Goal: Information Seeking & Learning: Learn about a topic

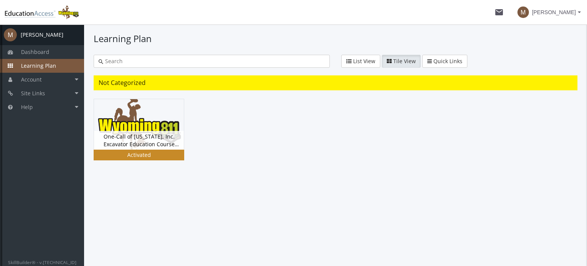
click at [141, 135] on div "One-Call of [US_STATE], Inc. Excavator Education Course Version 5.0 Status Acti…" at bounding box center [139, 140] width 90 height 19
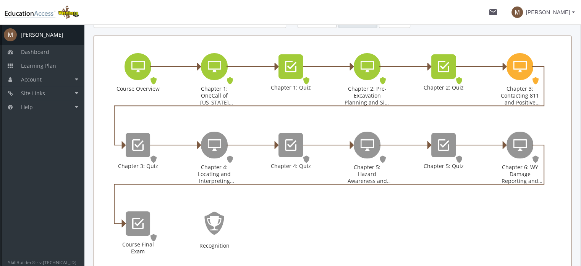
scroll to position [115, 0]
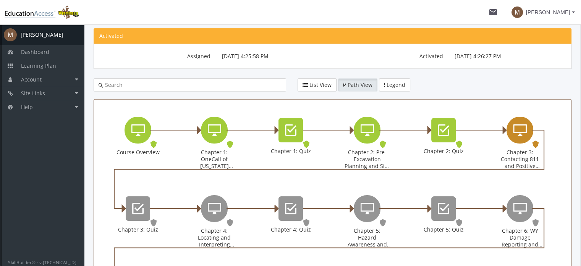
click at [521, 133] on icon "Chapter 3: Contacting 811 and Positive Response" at bounding box center [520, 129] width 13 height 15
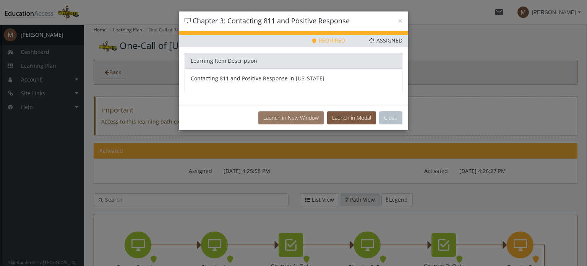
click at [294, 116] on button "Launch in New Window" at bounding box center [290, 117] width 65 height 13
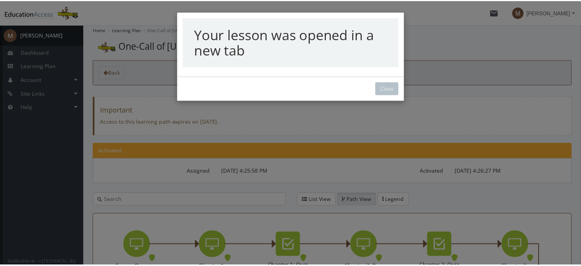
scroll to position [32, 0]
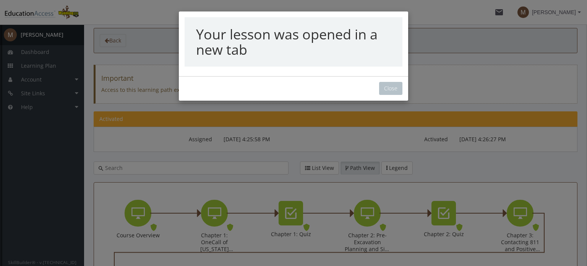
click at [391, 90] on div "Your lesson was opened in a new tab Close" at bounding box center [293, 133] width 587 height 266
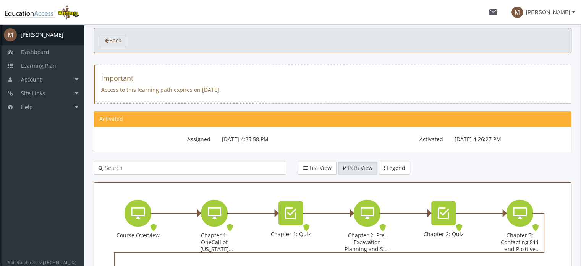
scroll to position [185, 0]
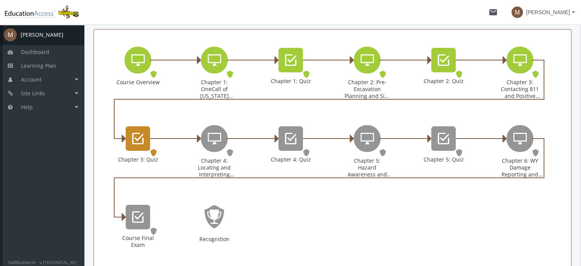
click at [136, 138] on icon "Chapter 3: Quiz" at bounding box center [137, 138] width 11 height 15
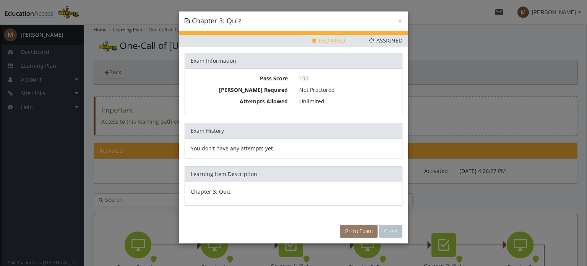
click at [361, 230] on link "Go to Exam" at bounding box center [359, 230] width 38 height 13
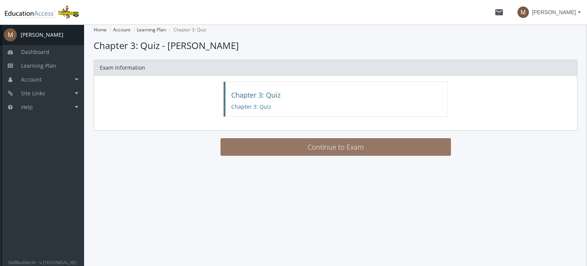
click at [333, 142] on button "Continue to Exam" at bounding box center [336, 147] width 231 height 18
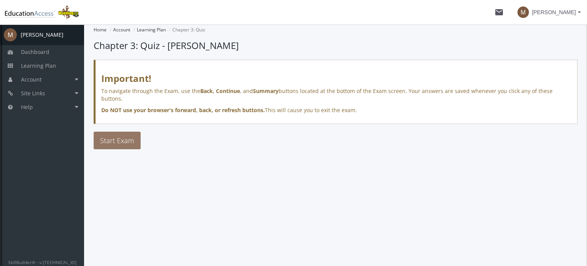
click at [119, 136] on span "Start Exam" at bounding box center [117, 140] width 34 height 9
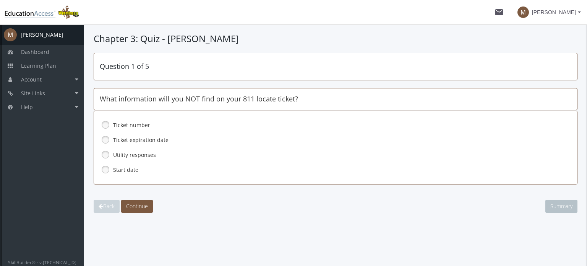
click at [107, 153] on link at bounding box center [105, 154] width 11 height 11
click at [142, 206] on span "Continue" at bounding box center [137, 205] width 22 height 7
click at [105, 168] on link at bounding box center [105, 169] width 11 height 11
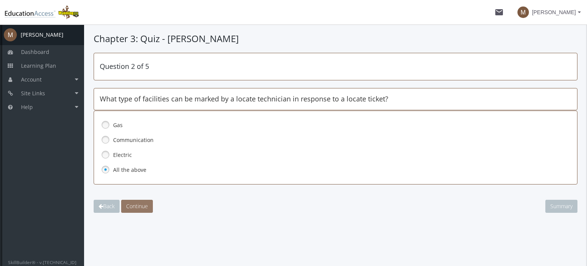
click at [140, 206] on span "Continue" at bounding box center [137, 205] width 22 height 7
click at [103, 121] on link at bounding box center [105, 124] width 11 height 11
click at [136, 206] on span "Continue" at bounding box center [137, 205] width 22 height 7
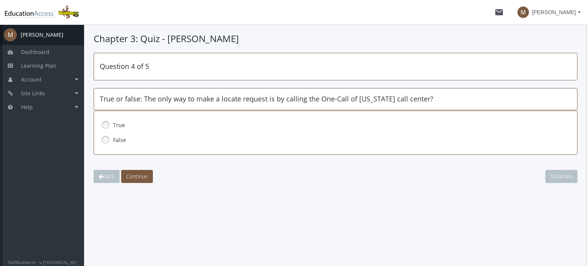
click at [103, 139] on link at bounding box center [105, 139] width 11 height 11
click at [146, 179] on button "Continue" at bounding box center [137, 176] width 32 height 13
click at [104, 137] on link at bounding box center [105, 139] width 11 height 11
click at [141, 175] on span "Continue" at bounding box center [137, 175] width 22 height 7
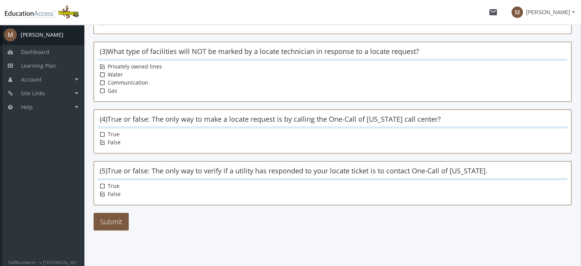
scroll to position [194, 0]
drag, startPoint x: 108, startPoint y: 218, endPoint x: 115, endPoint y: 219, distance: 7.4
click at [108, 218] on button "Submit" at bounding box center [111, 221] width 35 height 18
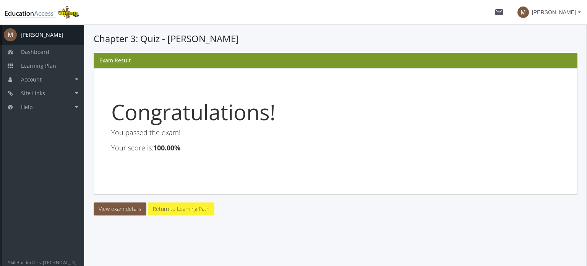
click at [177, 209] on link "Return to Learning Path" at bounding box center [181, 208] width 67 height 13
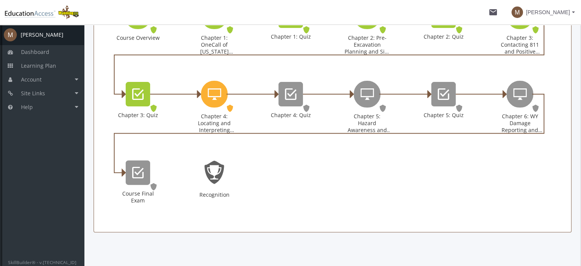
scroll to position [229, 0]
click at [214, 91] on icon "Chapter 4: Locating and Interpreting Markings" at bounding box center [214, 93] width 13 height 15
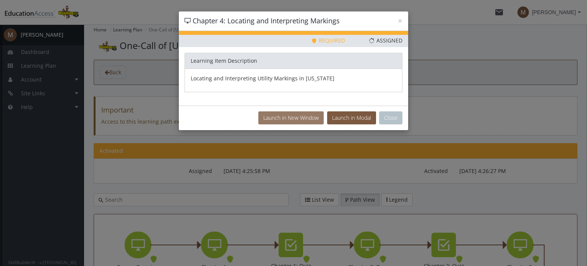
click at [304, 115] on button "Launch in New Window" at bounding box center [290, 117] width 65 height 13
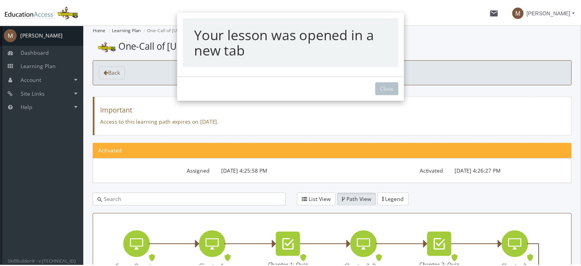
scroll to position [203, 0]
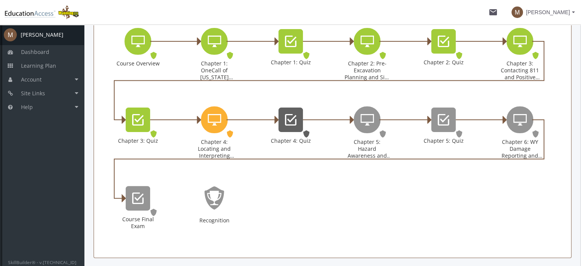
click at [295, 117] on icon "Chapter 4: Quiz" at bounding box center [290, 119] width 11 height 15
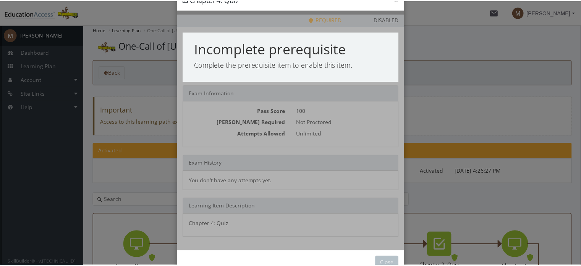
scroll to position [41, 0]
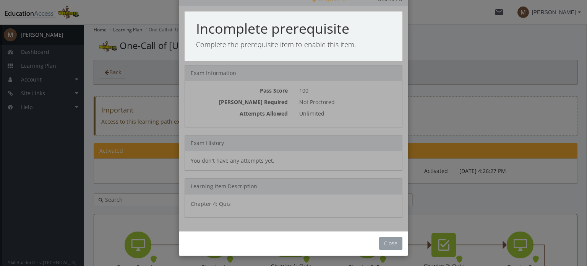
click at [389, 244] on button "Close" at bounding box center [390, 243] width 23 height 13
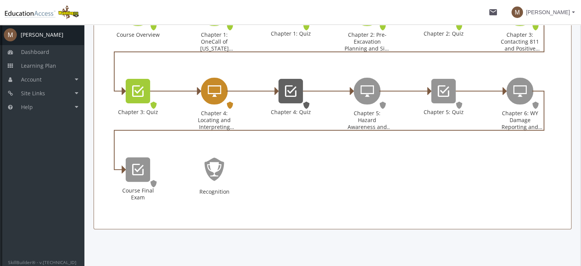
scroll to position [232, 0]
click at [218, 92] on icon "Chapter 4: Locating and Interpreting Markings" at bounding box center [214, 90] width 13 height 15
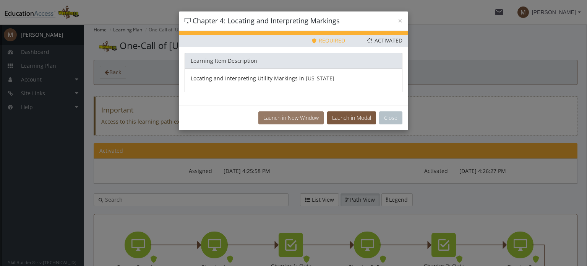
click at [290, 116] on button "Launch in New Window" at bounding box center [290, 117] width 65 height 13
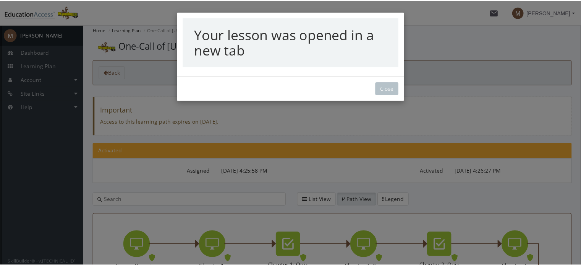
scroll to position [203, 0]
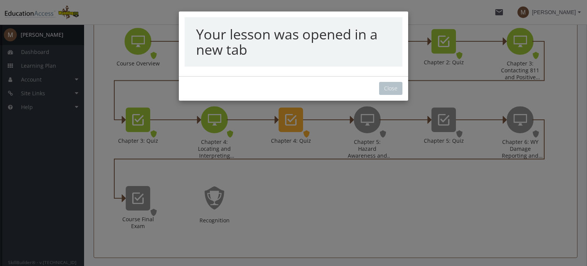
click at [390, 90] on div "Your lesson was opened in a new tab Close" at bounding box center [293, 133] width 587 height 266
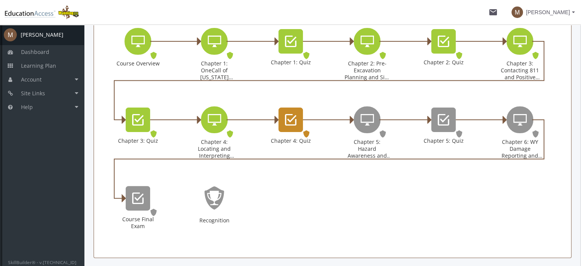
click at [292, 117] on icon "Chapter 4: Quiz" at bounding box center [290, 119] width 11 height 15
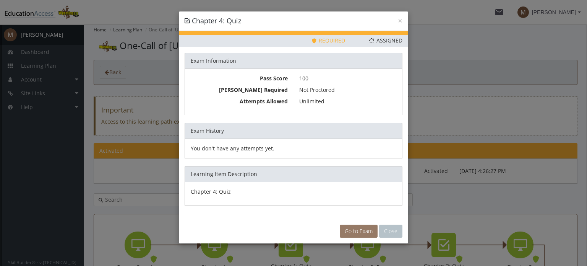
click at [358, 230] on link "Go to Exam" at bounding box center [359, 230] width 38 height 13
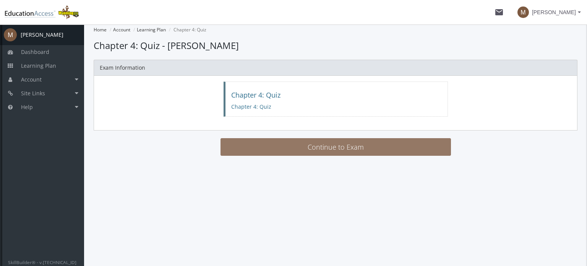
click at [332, 145] on button "Continue to Exam" at bounding box center [336, 147] width 231 height 18
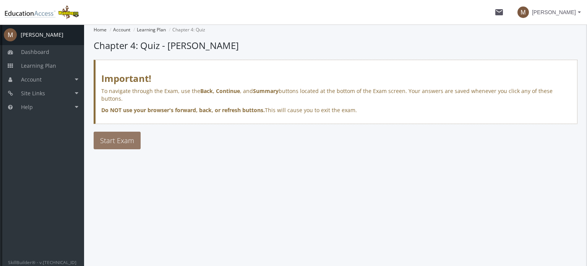
click at [117, 136] on span "Start Exam" at bounding box center [117, 140] width 34 height 9
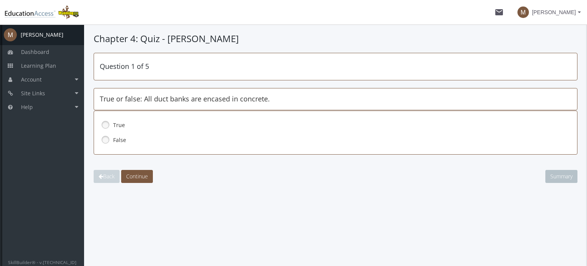
click at [105, 138] on link at bounding box center [105, 139] width 11 height 11
click at [149, 179] on button "Continue" at bounding box center [137, 176] width 32 height 13
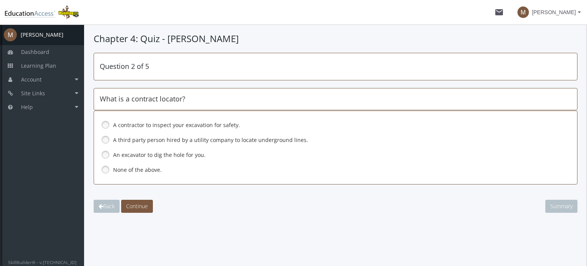
click at [104, 138] on link at bounding box center [105, 139] width 11 height 11
click at [141, 206] on span "Continue" at bounding box center [137, 205] width 22 height 7
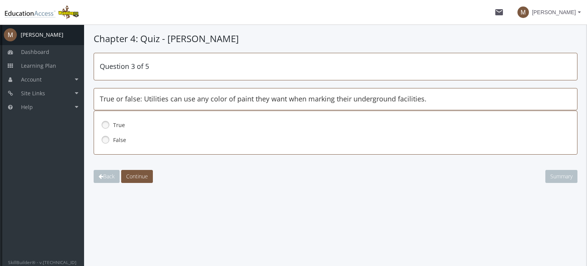
drag, startPoint x: 105, startPoint y: 136, endPoint x: 118, endPoint y: 147, distance: 16.6
click at [106, 137] on link at bounding box center [105, 139] width 11 height 11
click at [136, 177] on span "Continue" at bounding box center [137, 175] width 22 height 7
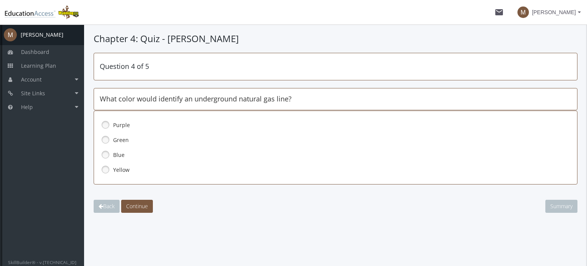
click at [106, 167] on link at bounding box center [105, 169] width 11 height 11
click at [140, 207] on span "Continue" at bounding box center [137, 205] width 22 height 7
click at [106, 140] on link at bounding box center [105, 139] width 11 height 11
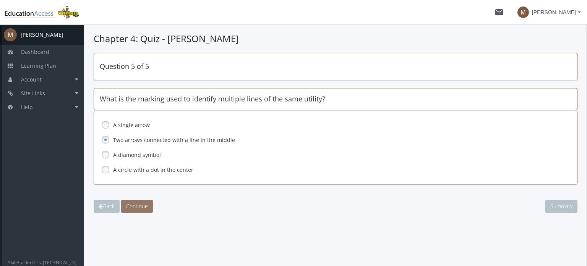
click at [131, 205] on span "Continue" at bounding box center [137, 205] width 22 height 7
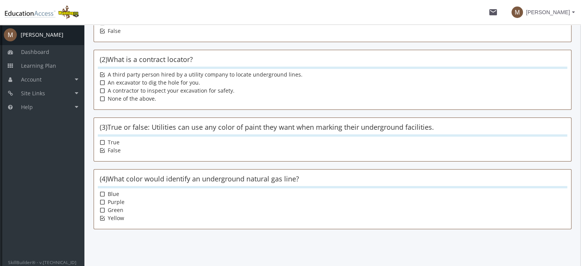
scroll to position [194, 0]
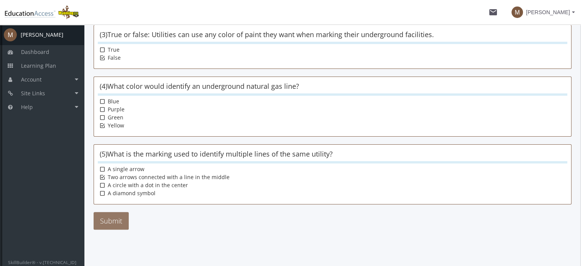
click at [114, 218] on button "Submit" at bounding box center [111, 221] width 35 height 18
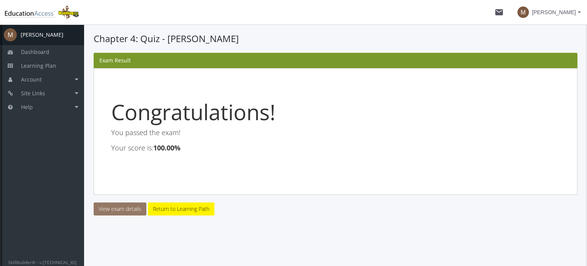
click at [117, 208] on link "View exam details" at bounding box center [120, 208] width 53 height 13
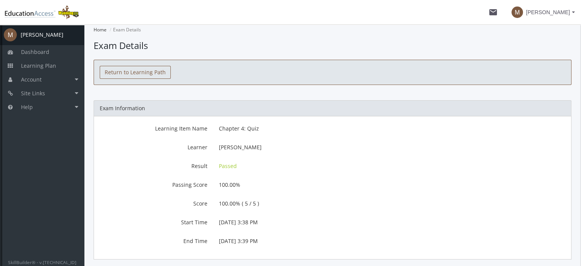
click at [136, 70] on link "Return to Learning Path" at bounding box center [135, 72] width 71 height 13
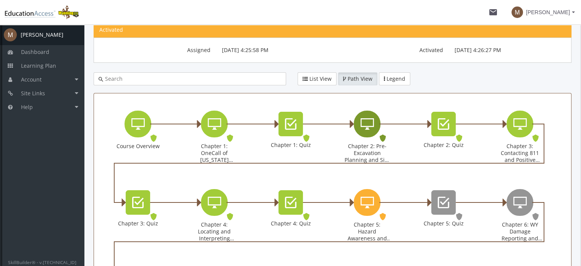
scroll to position [229, 0]
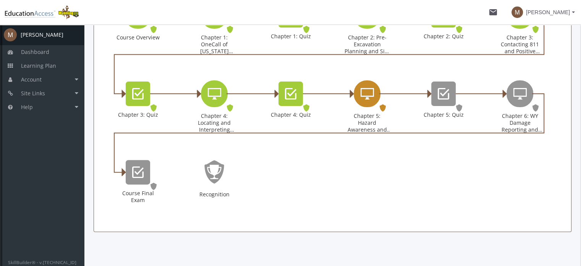
click at [369, 88] on icon "Chapter 5: Hazard Awareness and Excavation Best Practices" at bounding box center [367, 93] width 13 height 15
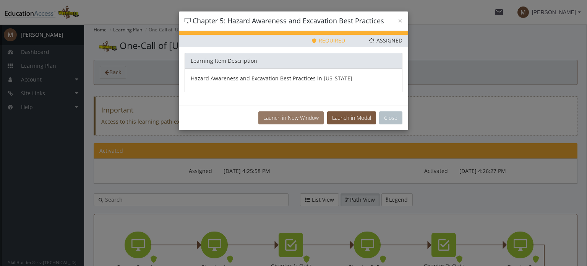
click at [314, 115] on button "Launch in New Window" at bounding box center [290, 117] width 65 height 13
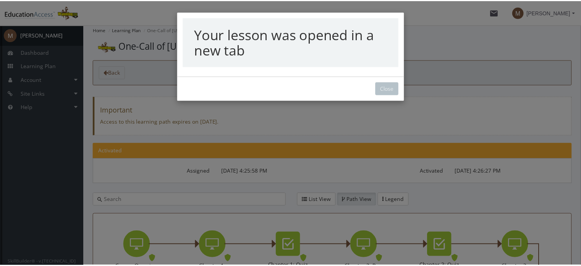
scroll to position [203, 0]
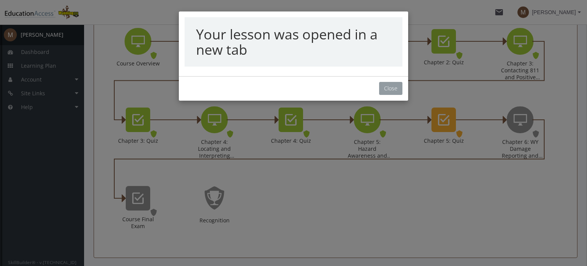
click at [391, 85] on button "Close" at bounding box center [390, 88] width 23 height 13
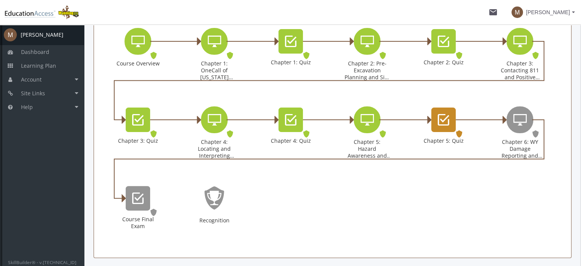
click at [447, 119] on icon "Chapter 5: Quiz" at bounding box center [443, 119] width 11 height 15
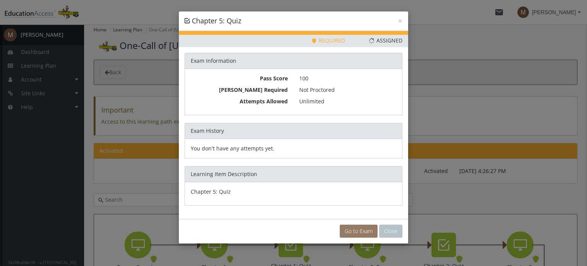
click at [358, 226] on link "Go to Exam" at bounding box center [359, 230] width 38 height 13
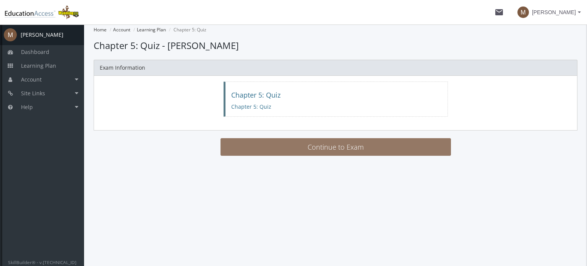
click at [300, 143] on button "Continue to Exam" at bounding box center [336, 147] width 231 height 18
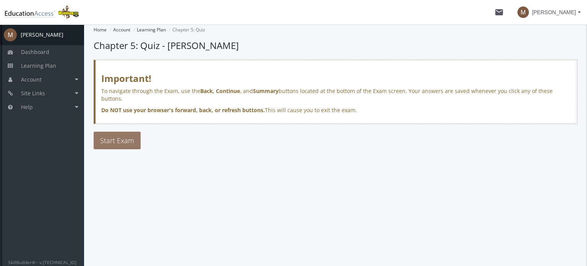
click at [110, 136] on span "Start Exam" at bounding box center [117, 140] width 34 height 9
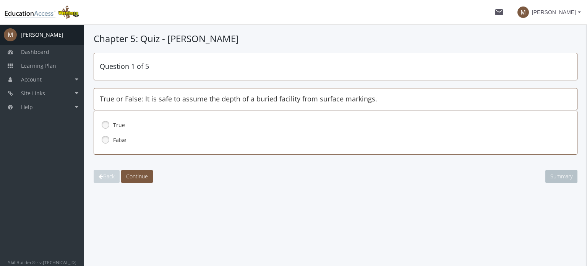
click at [106, 140] on link at bounding box center [105, 139] width 11 height 11
click at [134, 171] on button "Continue" at bounding box center [137, 176] width 32 height 13
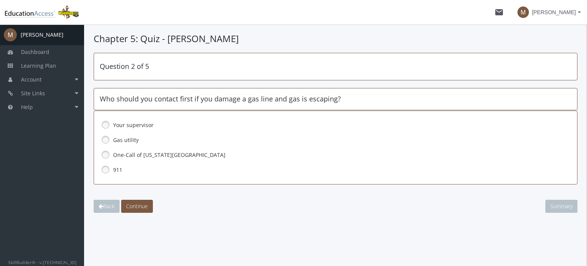
click at [104, 137] on link at bounding box center [105, 139] width 11 height 11
click at [101, 166] on link at bounding box center [105, 169] width 11 height 11
click at [138, 205] on span "Continue" at bounding box center [137, 205] width 22 height 7
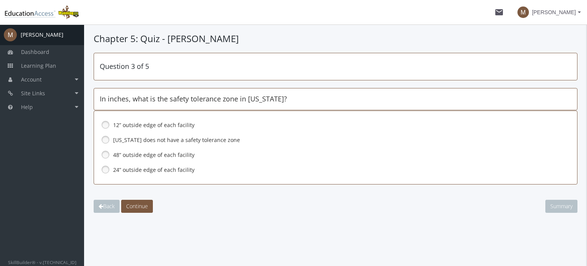
click at [104, 167] on link at bounding box center [105, 169] width 11 height 11
click at [144, 206] on span "Continue" at bounding box center [137, 205] width 22 height 7
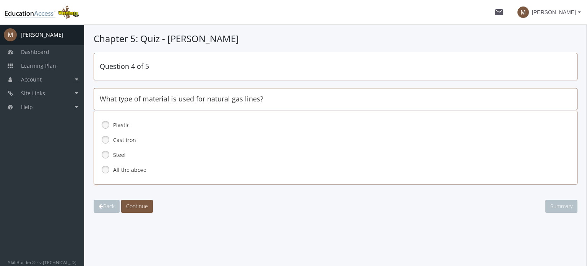
drag, startPoint x: 104, startPoint y: 166, endPoint x: 121, endPoint y: 177, distance: 19.9
click at [104, 167] on link at bounding box center [105, 169] width 11 height 11
click at [140, 204] on span "Continue" at bounding box center [137, 205] width 22 height 7
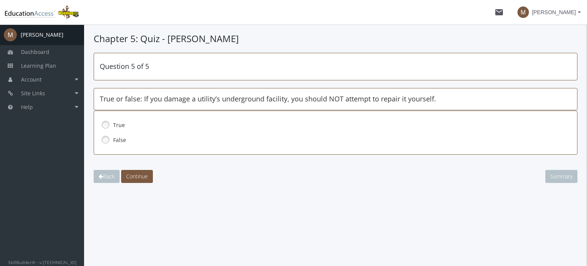
click at [106, 123] on link at bounding box center [105, 124] width 11 height 11
click at [138, 174] on span "Continue" at bounding box center [137, 175] width 22 height 7
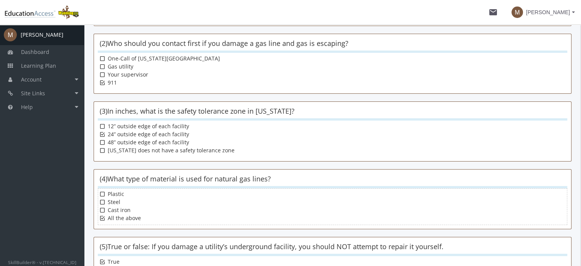
scroll to position [194, 0]
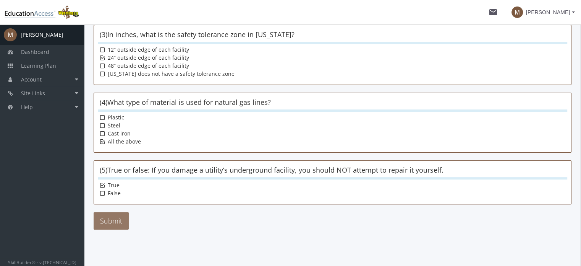
click at [120, 219] on button "Submit" at bounding box center [111, 221] width 35 height 18
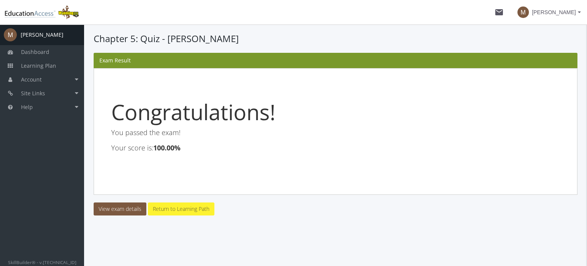
click at [183, 209] on link "Return to Learning Path" at bounding box center [181, 208] width 67 height 13
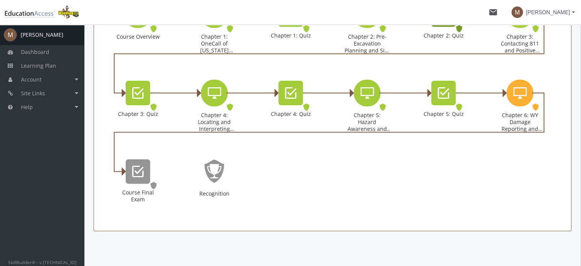
scroll to position [232, 0]
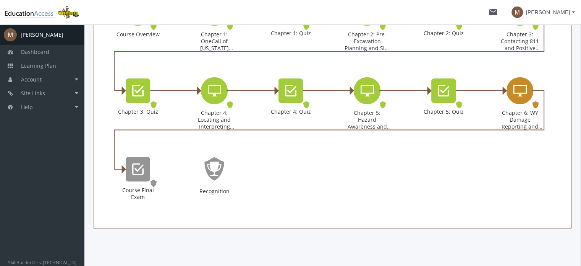
click at [526, 80] on div "Chapter 6: WY Damage Reporting and Enforcement" at bounding box center [520, 90] width 27 height 27
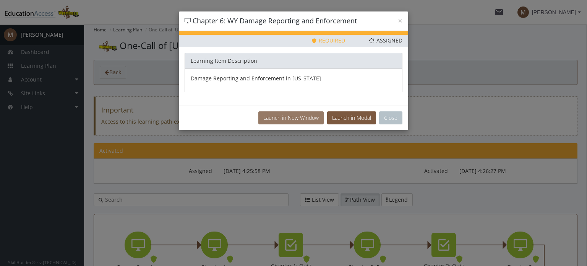
click at [287, 117] on button "Launch in New Window" at bounding box center [290, 117] width 65 height 13
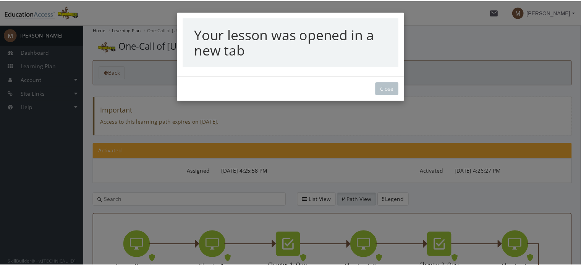
scroll to position [203, 0]
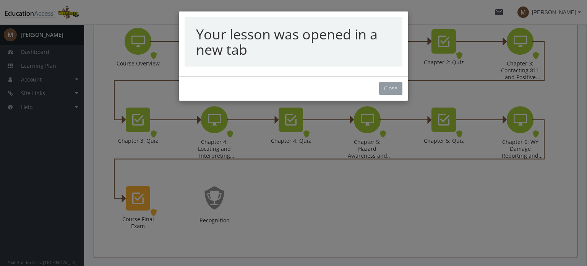
click at [396, 89] on button "Close" at bounding box center [390, 88] width 23 height 13
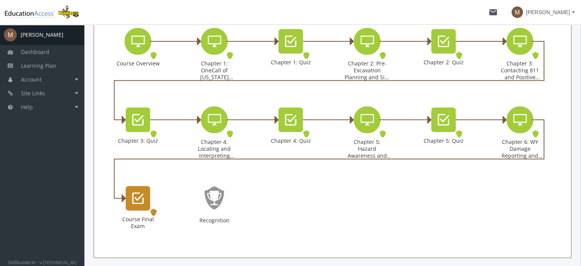
click at [143, 202] on icon "Course Final Exam" at bounding box center [137, 197] width 11 height 15
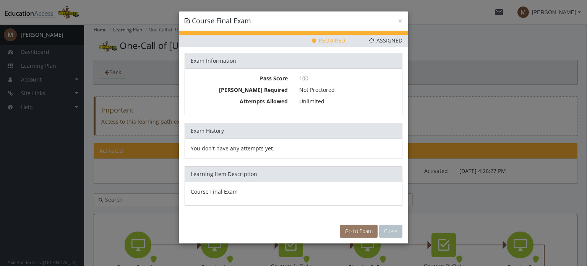
drag, startPoint x: 355, startPoint y: 224, endPoint x: 351, endPoint y: 222, distance: 4.8
click at [355, 224] on link "Go to Exam" at bounding box center [359, 230] width 38 height 13
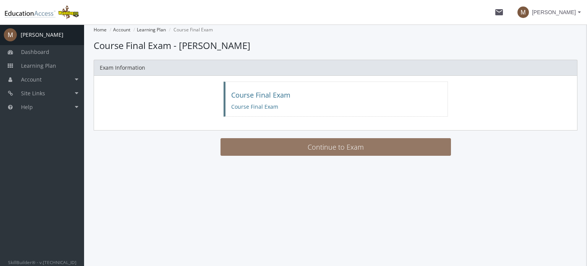
click at [307, 150] on button "Continue to Exam" at bounding box center [336, 147] width 231 height 18
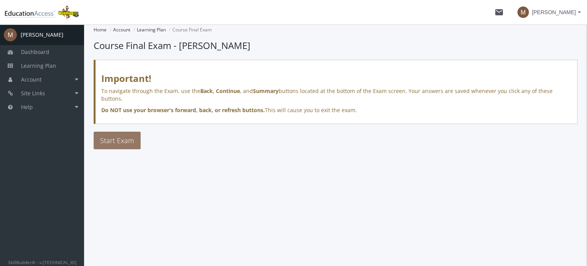
click at [116, 136] on span "Start Exam" at bounding box center [117, 140] width 34 height 9
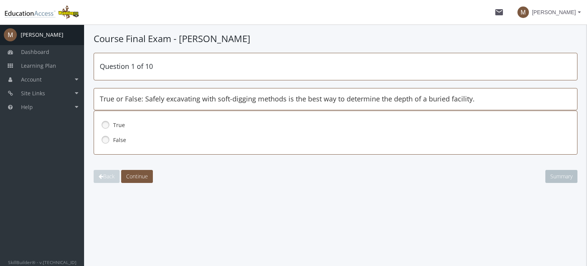
click at [103, 124] on link at bounding box center [105, 124] width 11 height 11
click at [138, 176] on span "Continue" at bounding box center [137, 175] width 22 height 7
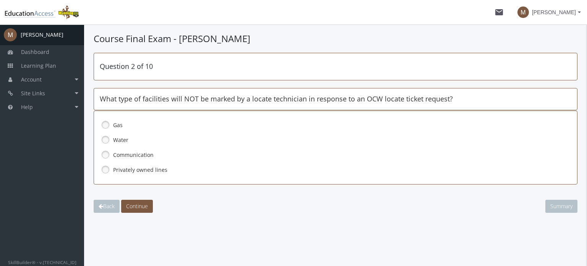
click at [105, 166] on link at bounding box center [105, 169] width 11 height 11
click at [143, 202] on span "Continue" at bounding box center [137, 205] width 22 height 7
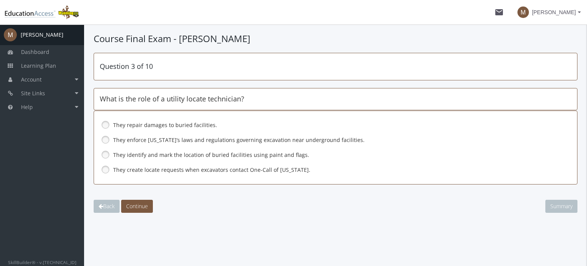
click at [105, 154] on link at bounding box center [105, 154] width 11 height 11
click at [148, 204] on span "Continue" at bounding box center [137, 205] width 22 height 7
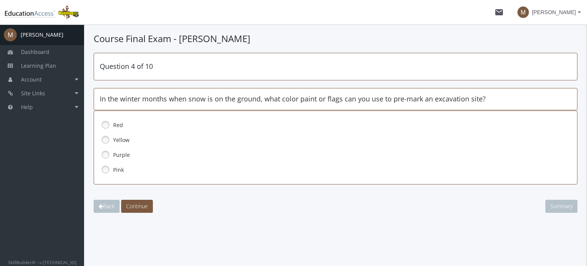
click at [106, 169] on link at bounding box center [105, 169] width 11 height 11
click at [143, 206] on span "Continue" at bounding box center [137, 205] width 22 height 7
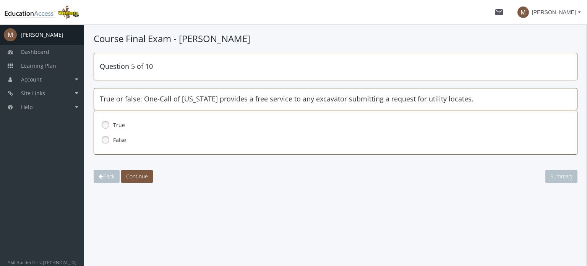
click at [106, 126] on link at bounding box center [105, 124] width 11 height 11
click at [140, 177] on span "Continue" at bounding box center [137, 175] width 22 height 7
click at [104, 140] on link at bounding box center [105, 139] width 11 height 11
click at [138, 182] on button "Continue" at bounding box center [137, 176] width 32 height 13
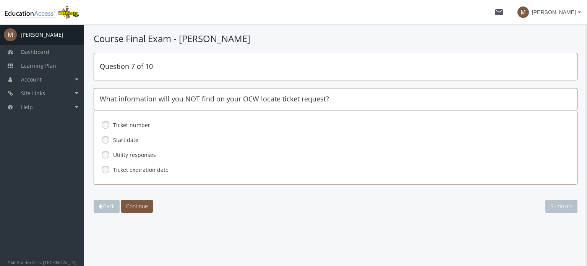
click at [104, 154] on link at bounding box center [105, 154] width 11 height 11
click at [132, 203] on span "Continue" at bounding box center [137, 205] width 22 height 7
click at [106, 170] on link at bounding box center [105, 169] width 11 height 11
click at [145, 208] on span "Continue" at bounding box center [137, 205] width 22 height 7
click at [105, 137] on link at bounding box center [105, 139] width 11 height 11
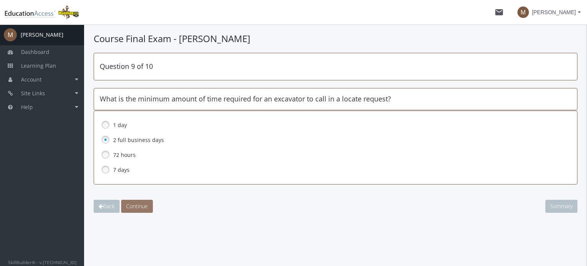
click at [136, 204] on span "Continue" at bounding box center [137, 205] width 22 height 7
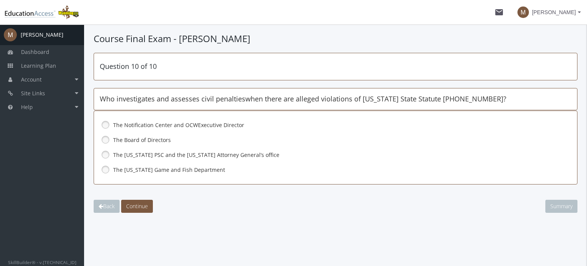
drag, startPoint x: 102, startPoint y: 152, endPoint x: 109, endPoint y: 157, distance: 8.8
click at [102, 152] on link at bounding box center [105, 154] width 11 height 11
click at [136, 206] on span "Continue" at bounding box center [137, 205] width 22 height 7
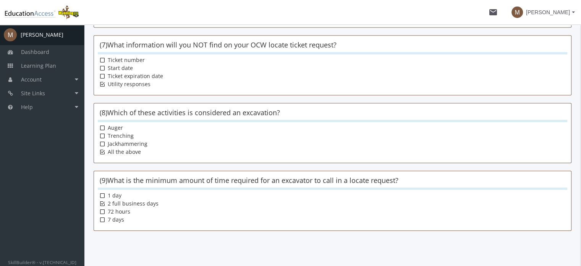
scroll to position [515, 0]
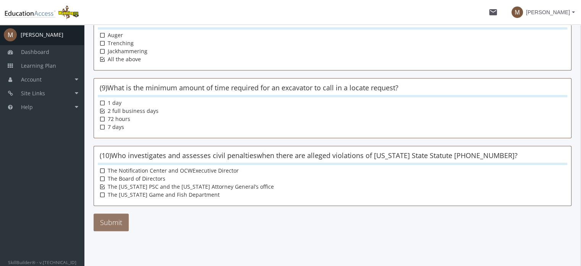
click at [112, 217] on button "Submit" at bounding box center [111, 222] width 35 height 18
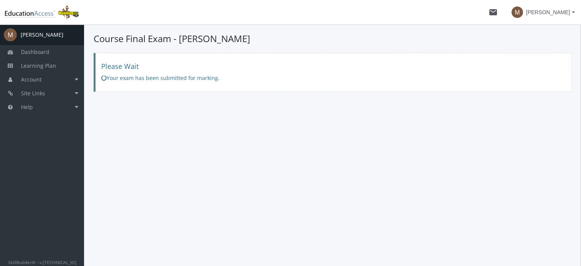
scroll to position [0, 0]
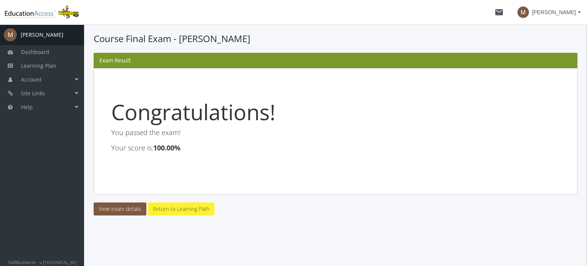
click at [177, 209] on link "Return to Learning Path" at bounding box center [181, 208] width 67 height 13
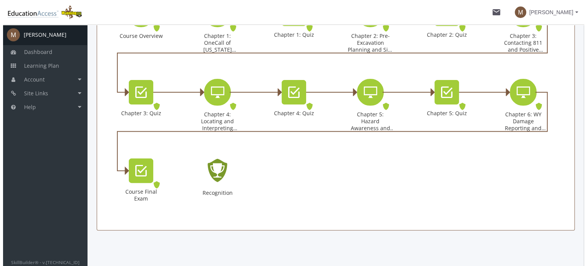
scroll to position [199, 0]
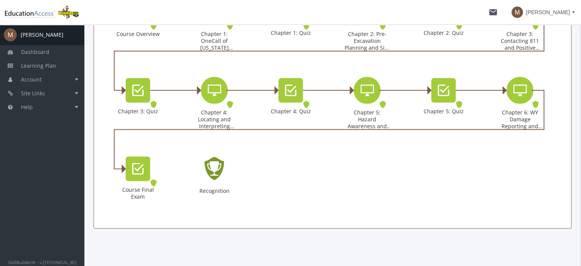
click at [217, 169] on icon "Recognition - Completed" at bounding box center [214, 168] width 24 height 35
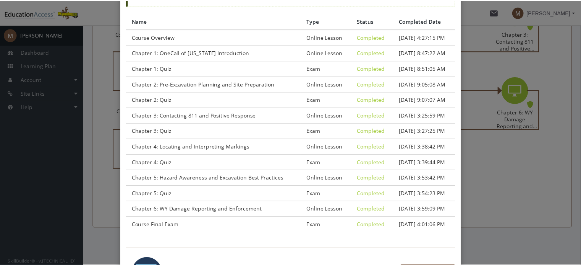
scroll to position [150, 0]
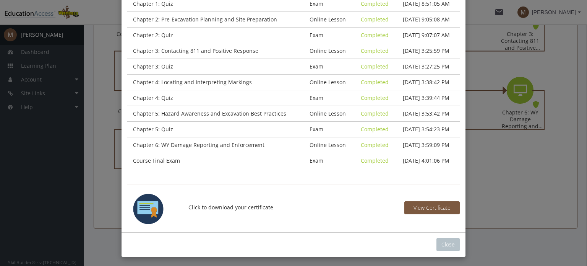
click at [139, 202] on img at bounding box center [148, 209] width 31 height 34
click at [425, 206] on span "View Certificate" at bounding box center [432, 207] width 37 height 7
click at [447, 240] on button "Close" at bounding box center [448, 244] width 23 height 13
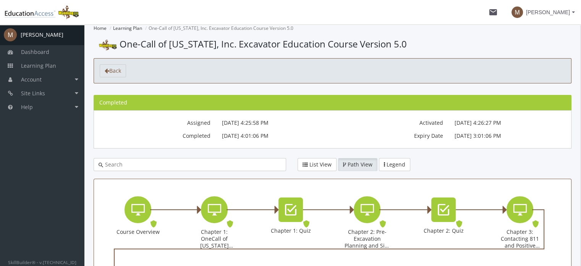
scroll to position [0, 0]
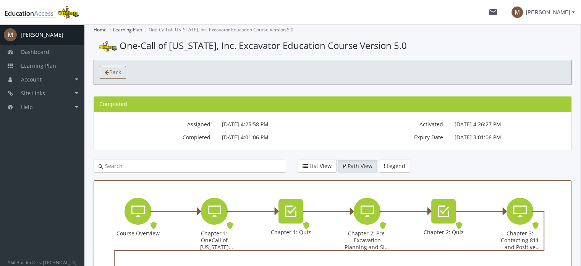
click at [108, 70] on icon "toolbar" at bounding box center [107, 72] width 5 height 5
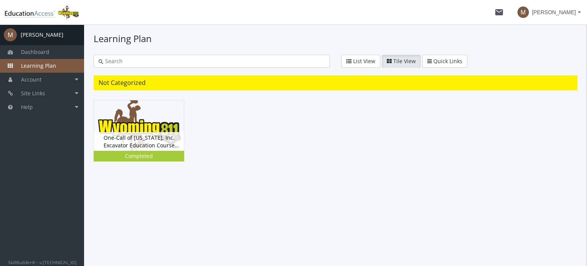
click at [565, 10] on span "[PERSON_NAME]" at bounding box center [554, 12] width 44 height 14
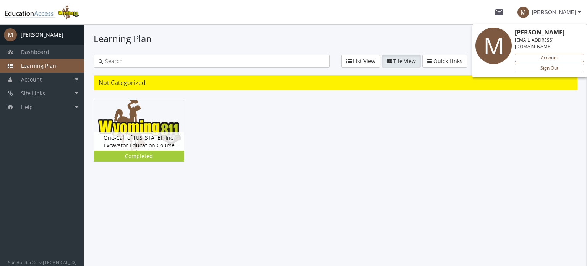
click at [544, 57] on link "Account" at bounding box center [549, 58] width 69 height 8
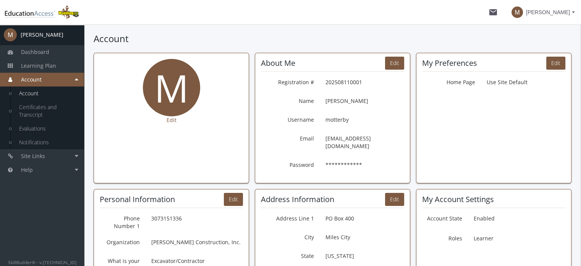
click at [554, 12] on span "[PERSON_NAME]" at bounding box center [548, 12] width 44 height 14
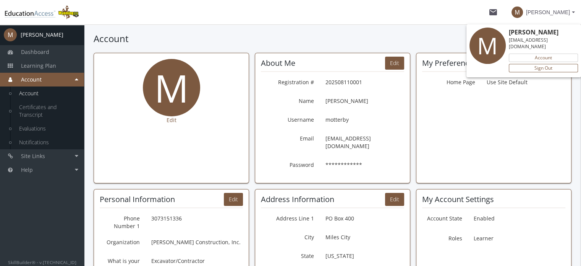
click at [541, 68] on link "Sign Out" at bounding box center [543, 68] width 69 height 8
